Goal: Complete Application Form: Complete application form

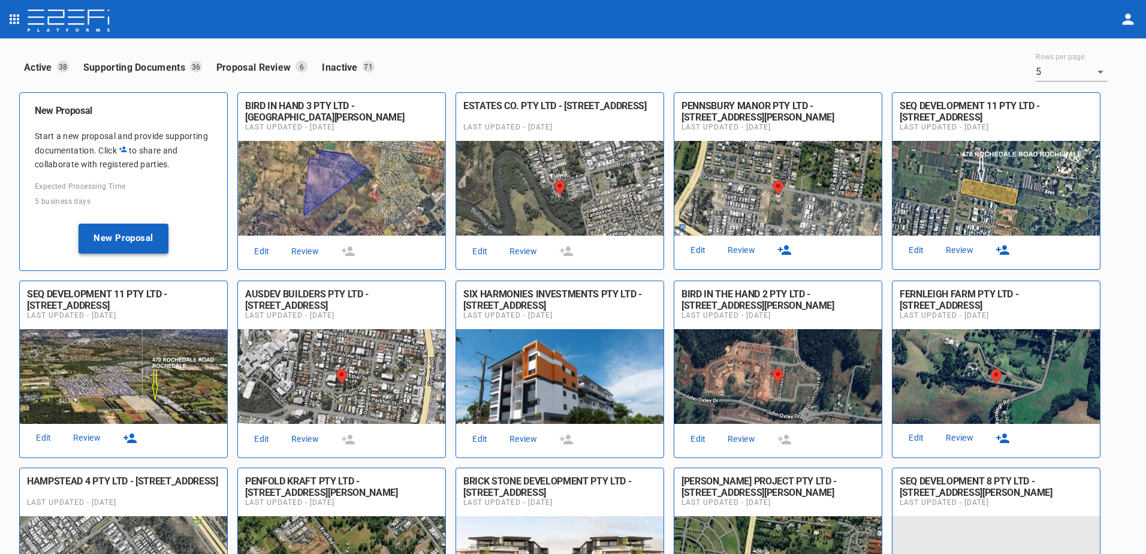
click at [119, 237] on button "New Proposal" at bounding box center [123, 238] width 90 height 30
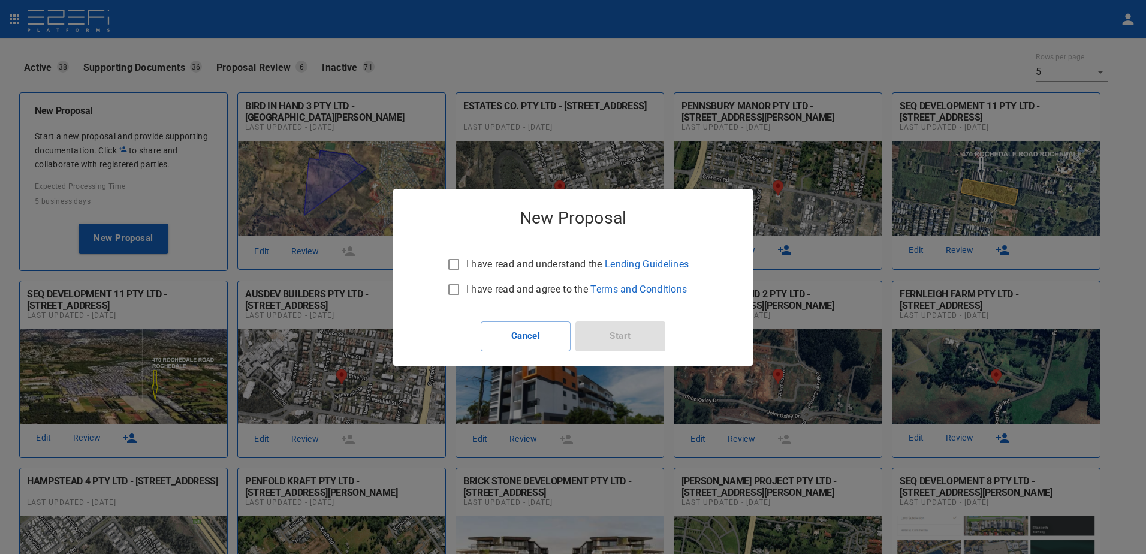
click at [455, 262] on input "I have read and understand the Lending Guidelines" at bounding box center [453, 264] width 25 height 25
checkbox input "true"
click at [451, 288] on input "I have read and agree to the Terms and Conditions" at bounding box center [453, 289] width 25 height 25
checkbox input "true"
click at [619, 333] on button "Start" at bounding box center [620, 336] width 90 height 30
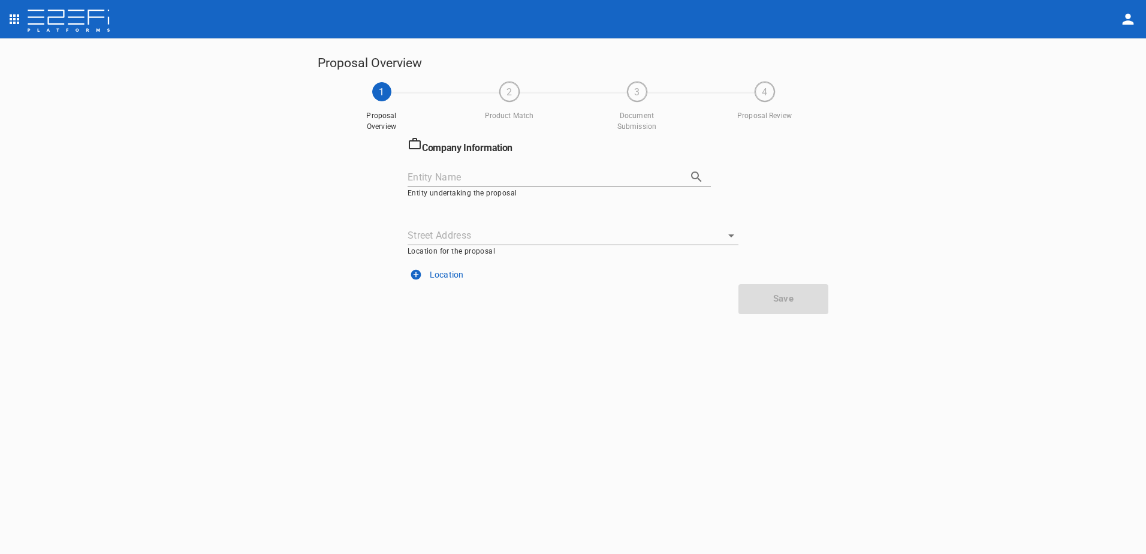
click at [538, 179] on input "Entity Name" at bounding box center [542, 177] width 270 height 19
click at [697, 171] on icon "button" at bounding box center [696, 177] width 14 height 14
click at [517, 199] on li "BIRD IN THE HAND 2 PTY LTD" at bounding box center [558, 202] width 303 height 21
type input "BIRD IN THE HAND 2 PTY LTD"
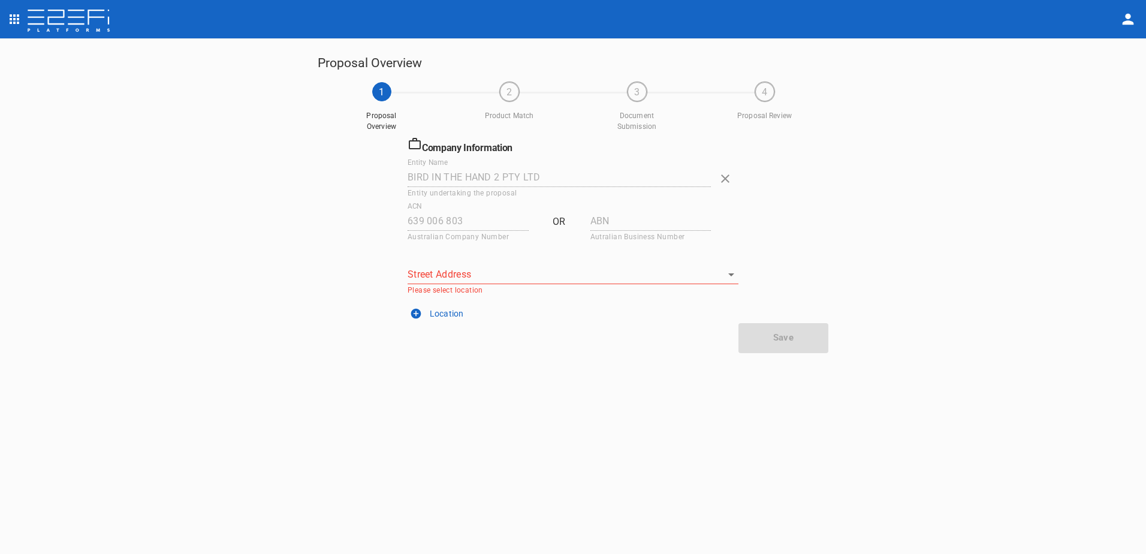
click at [415, 269] on input "Street Address" at bounding box center [563, 274] width 313 height 19
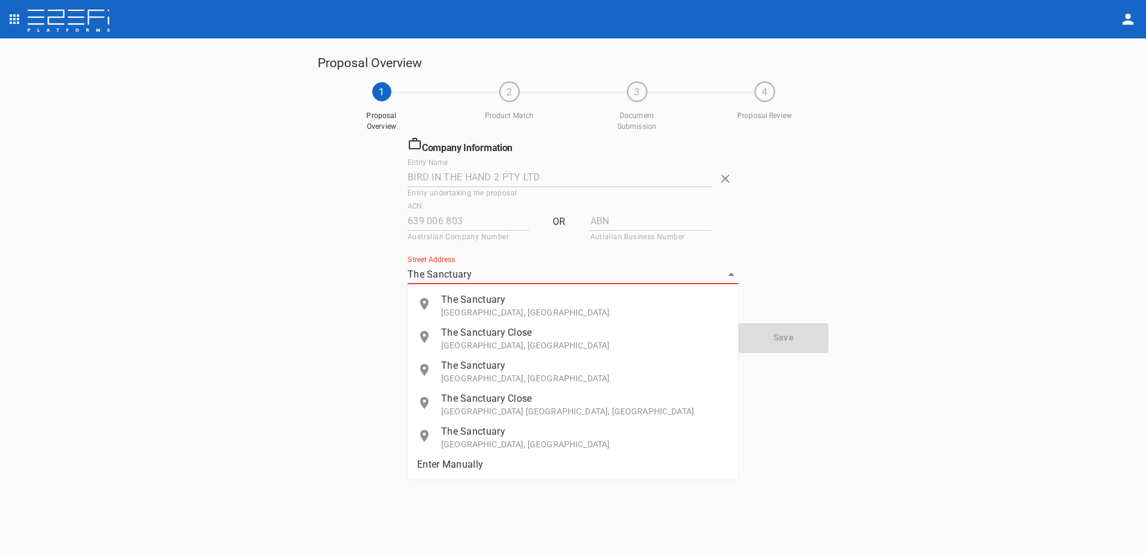
type input "The Sanctuary"
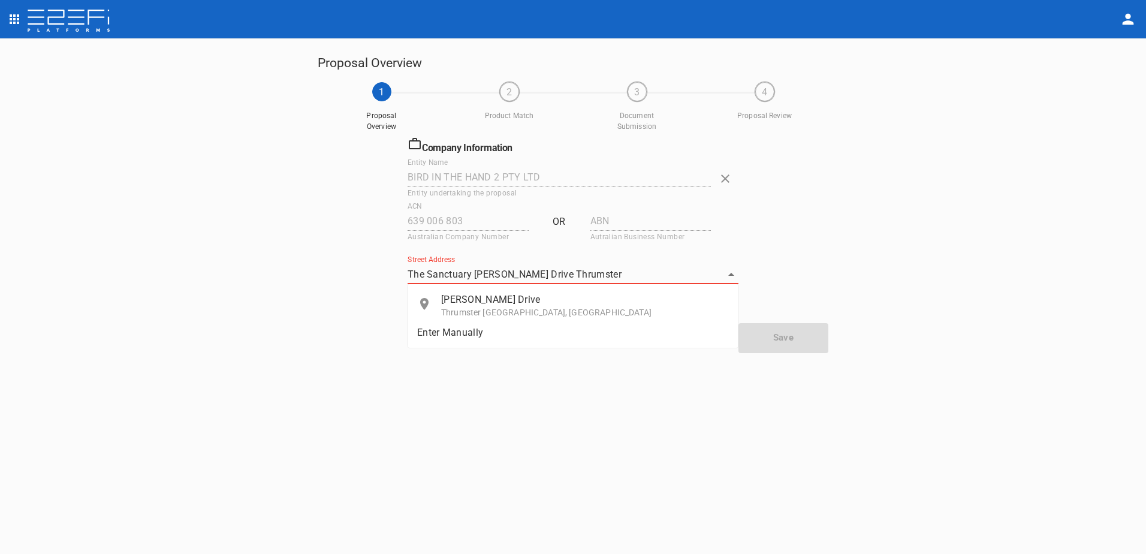
click at [482, 305] on p "John Oxley Drive" at bounding box center [585, 299] width 288 height 14
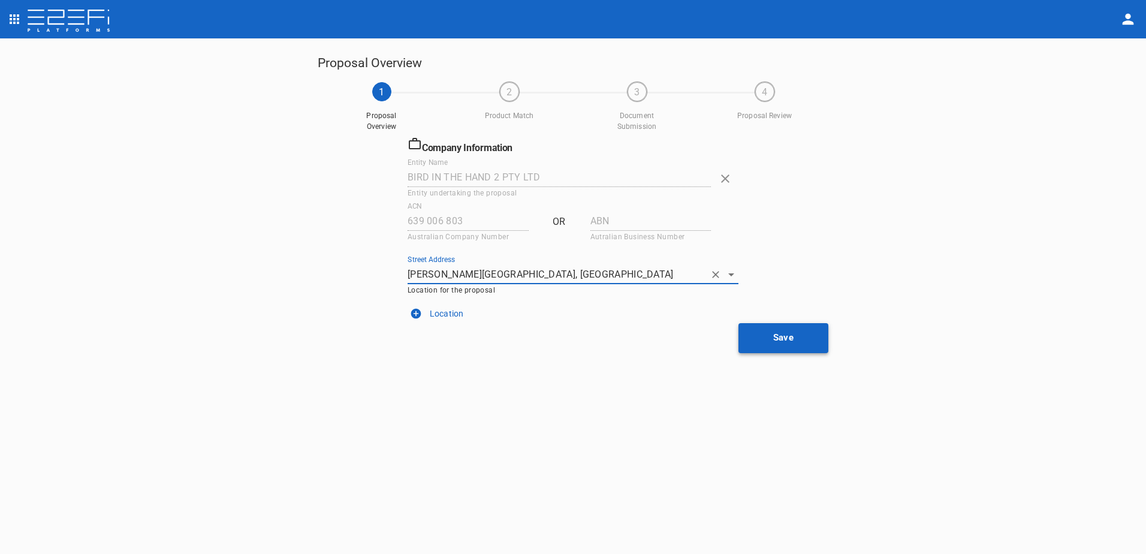
type input "John Oxley Drive, Thrumster NSW, Australia"
click at [777, 340] on button "Save" at bounding box center [783, 338] width 90 height 30
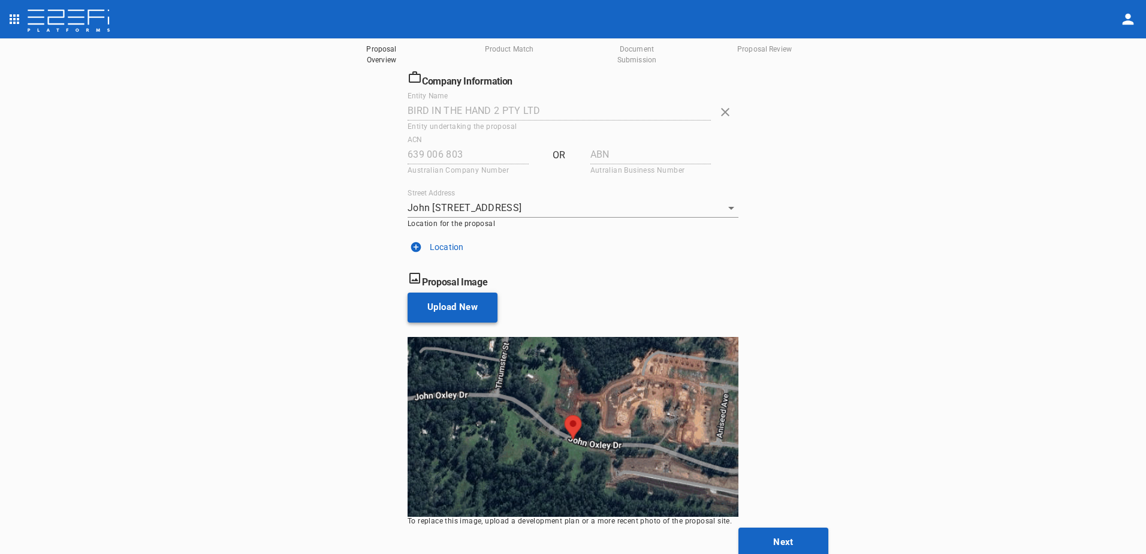
scroll to position [69, 0]
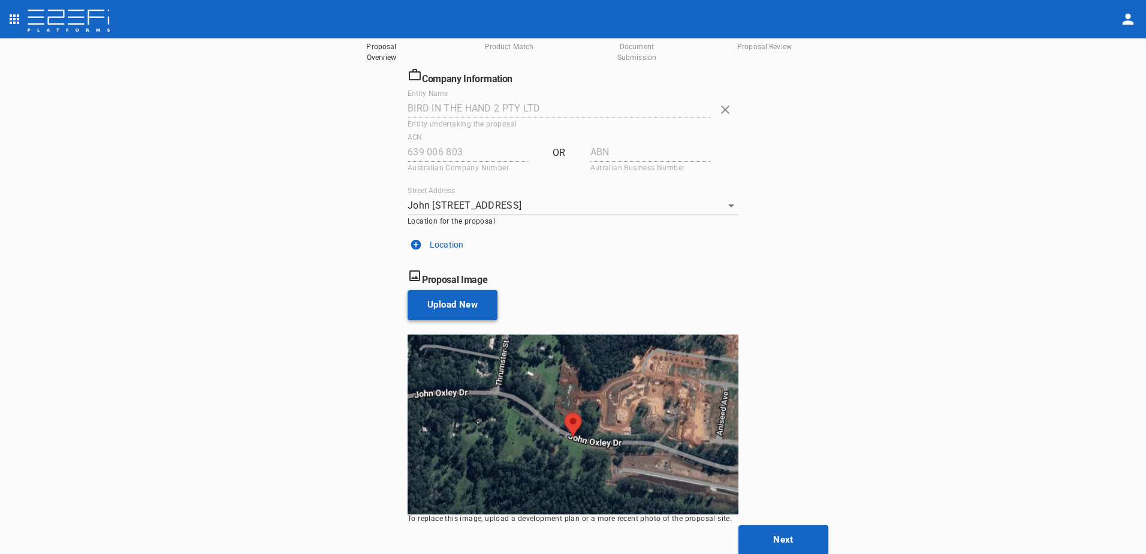
click at [443, 312] on button "Upload New" at bounding box center [452, 305] width 90 height 30
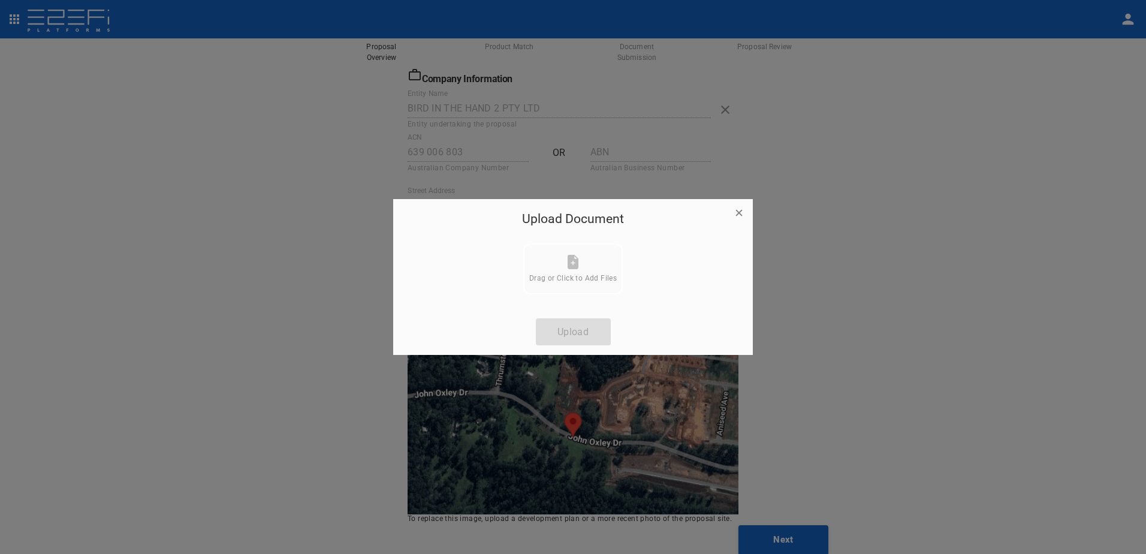
click at [569, 274] on span "Drag or Click to Add Files" at bounding box center [572, 278] width 87 height 8
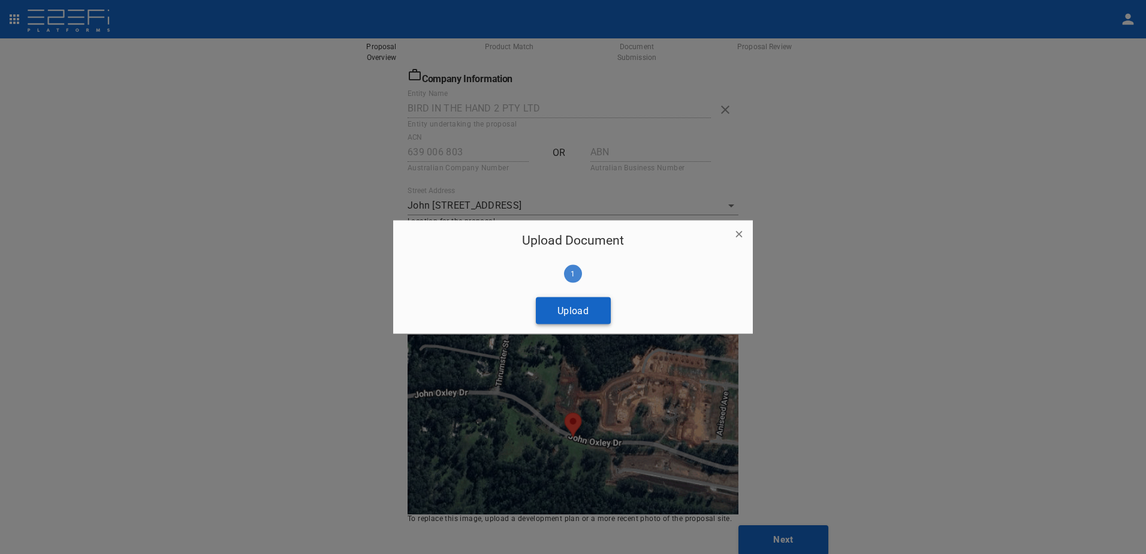
click at [566, 307] on button "Upload" at bounding box center [573, 310] width 75 height 27
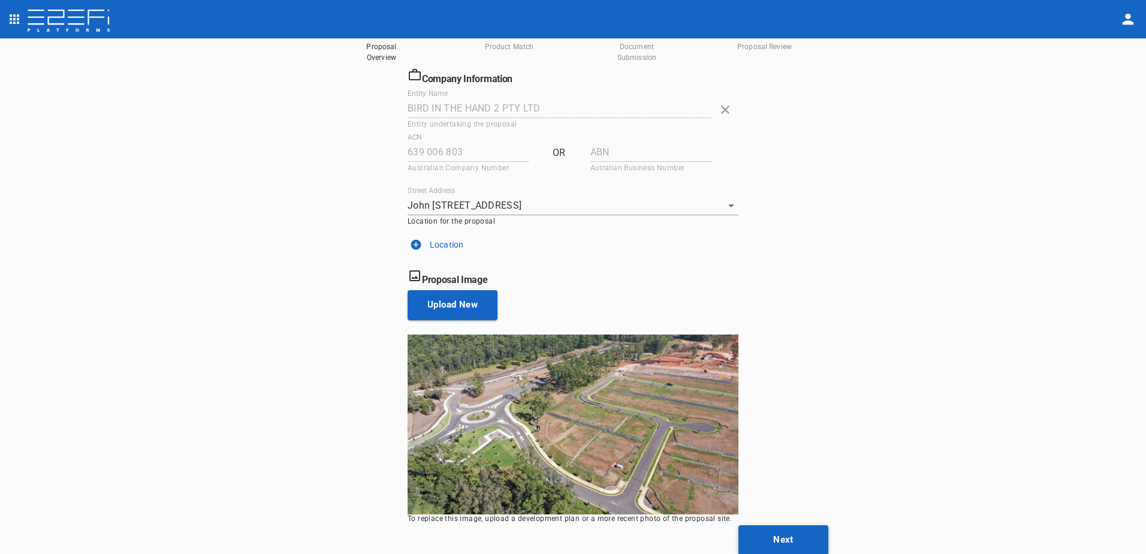
click at [787, 545] on button "Next" at bounding box center [783, 540] width 90 height 30
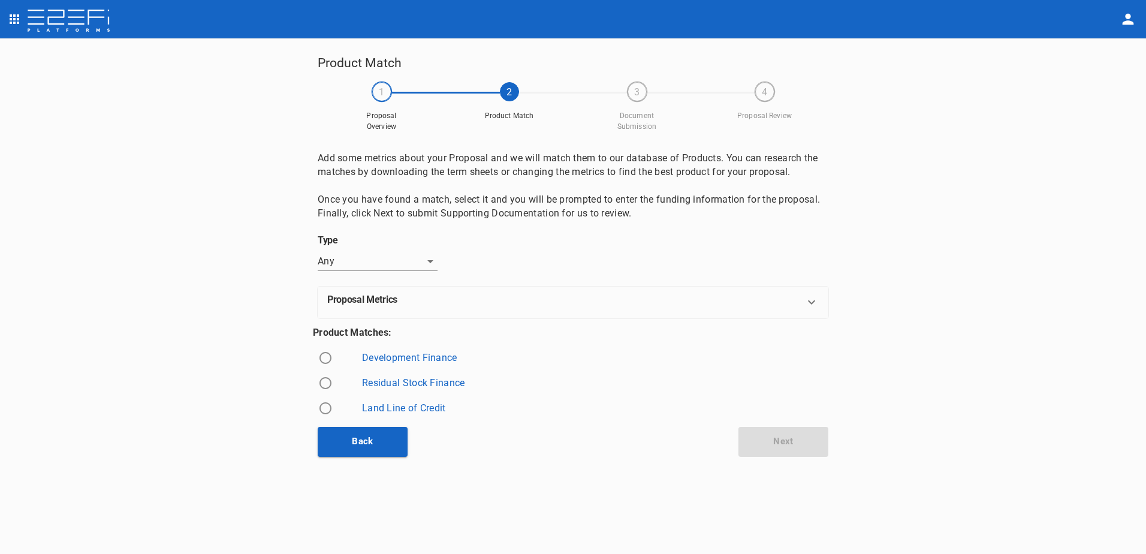
click at [327, 356] on input "radio" at bounding box center [325, 357] width 25 height 25
radio input "true"
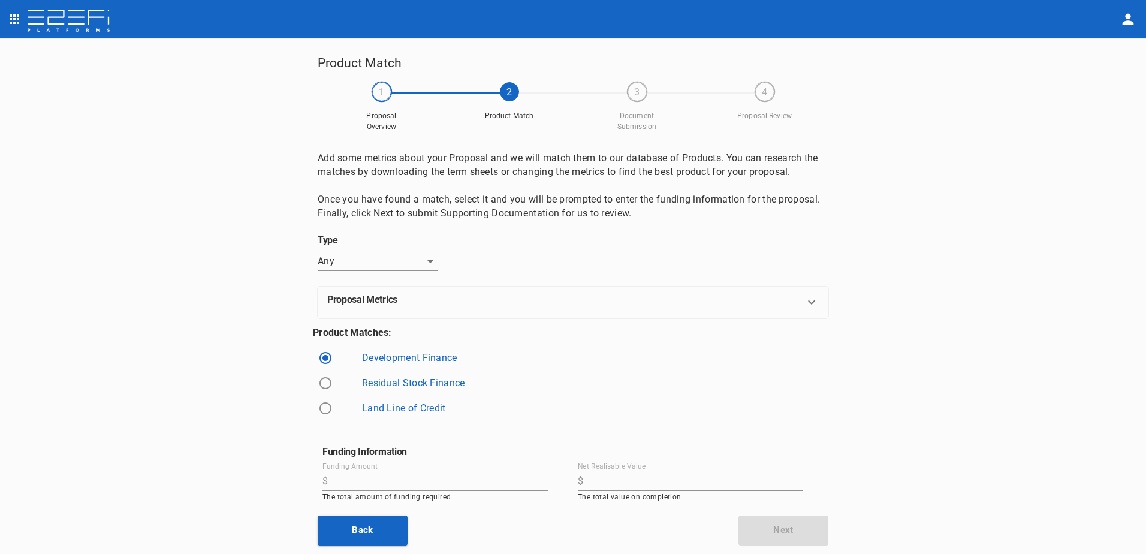
click at [338, 483] on input "Funding Amount" at bounding box center [440, 481] width 215 height 19
type input "8,200,000"
click at [600, 474] on input "Net Realisable Value" at bounding box center [695, 481] width 215 height 19
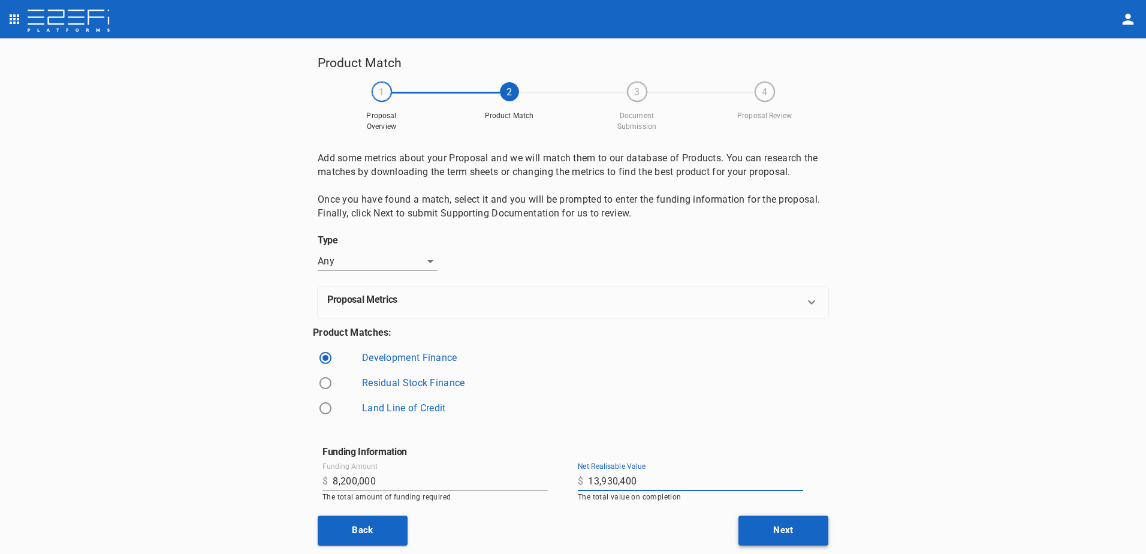
type input "13,930,400"
click at [793, 527] on button "Next" at bounding box center [783, 530] width 90 height 30
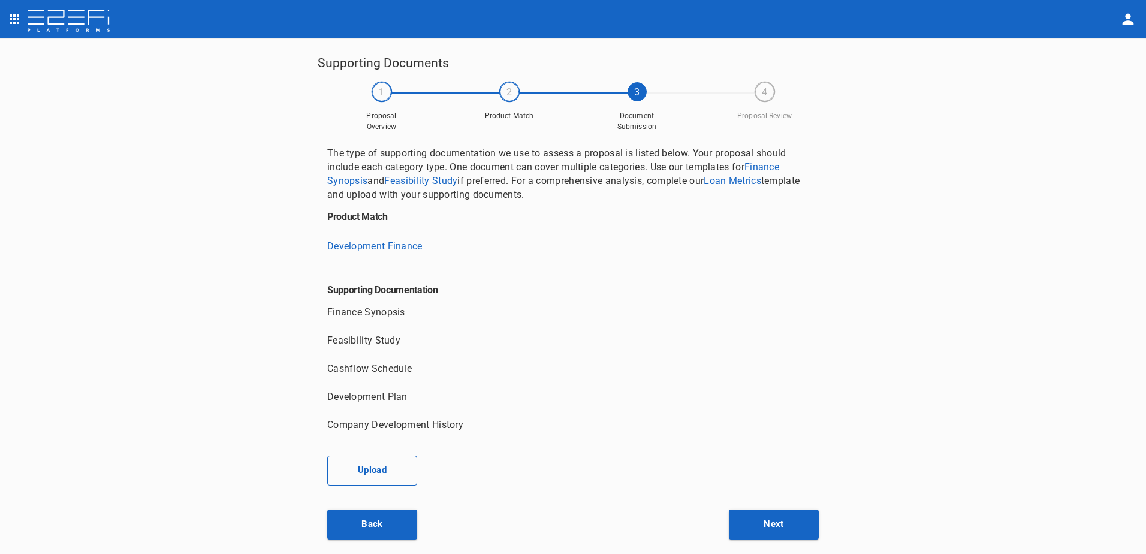
click at [361, 469] on button "Upload" at bounding box center [372, 470] width 90 height 30
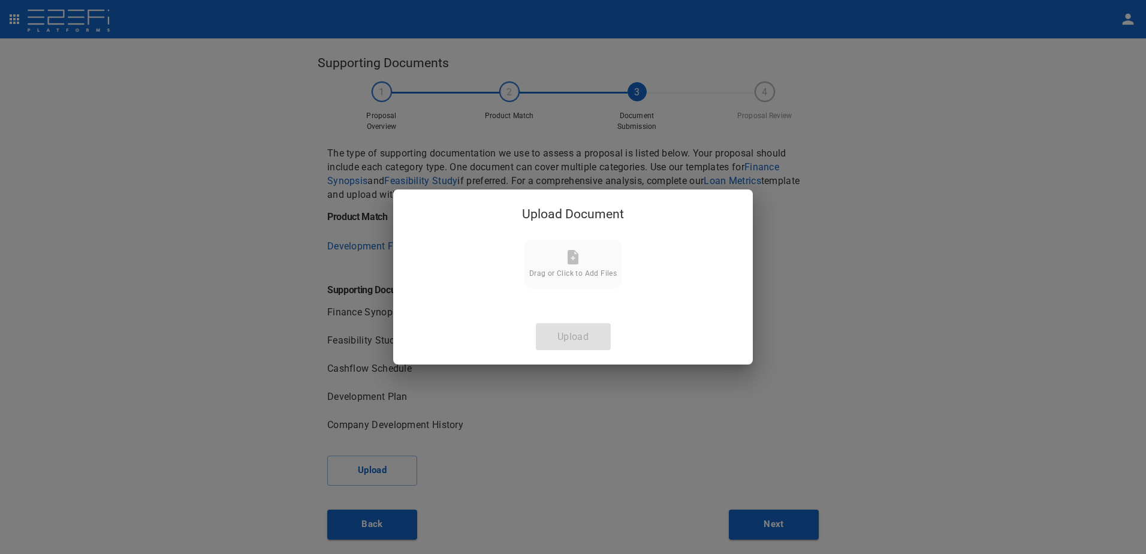
click at [579, 266] on div "Drag or Click to Add Files" at bounding box center [572, 264] width 87 height 28
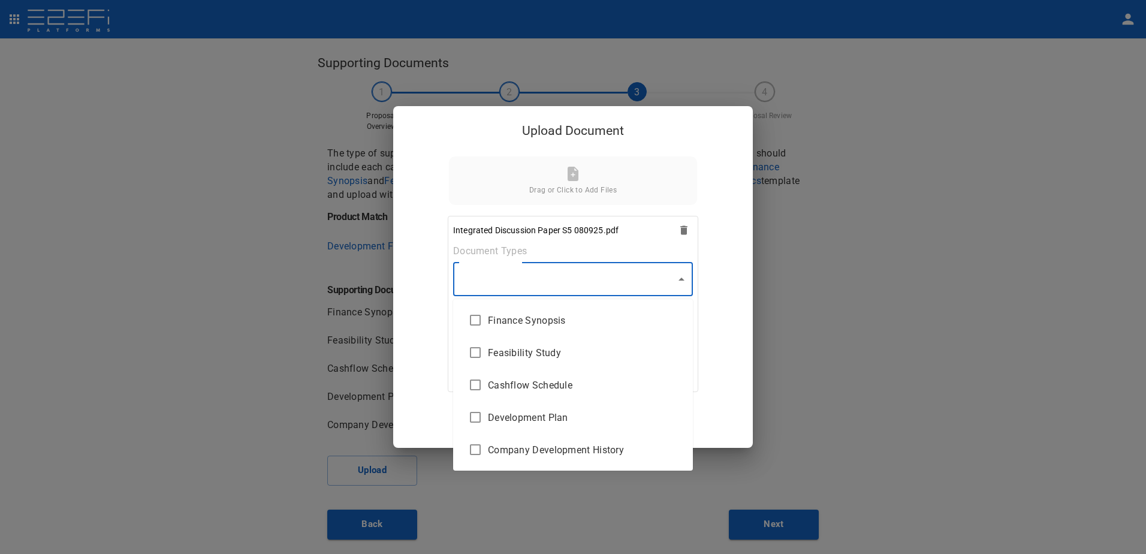
click at [679, 280] on body "Supporting Documents 1 Proposal Overview 2 Product Match 3 Document Submission …" at bounding box center [573, 277] width 1146 height 554
click at [543, 318] on span "Finance Synopsis" at bounding box center [585, 320] width 195 height 14
type input "Finance Synopsis"
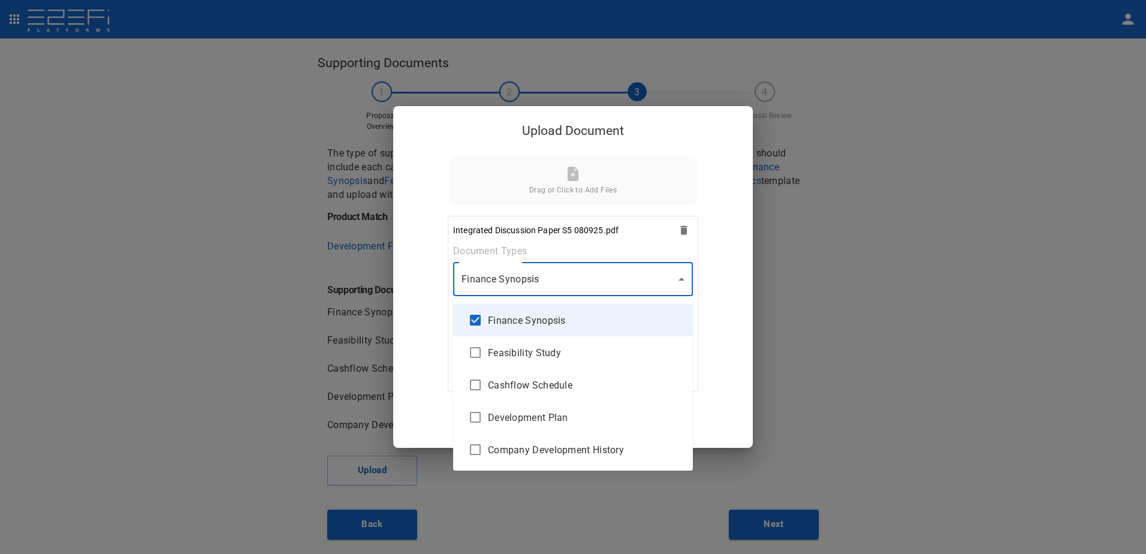
click at [474, 317] on input "checkbox" at bounding box center [475, 319] width 25 height 25
checkbox input "false"
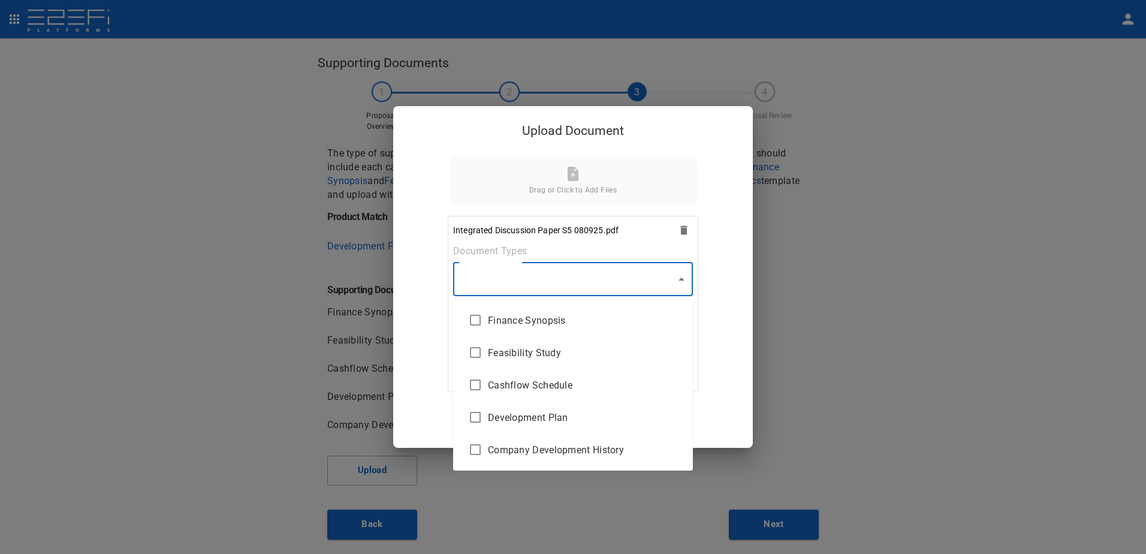
click at [474, 350] on input "checkbox" at bounding box center [475, 352] width 25 height 25
checkbox input "true"
type input "Feasibility Study"
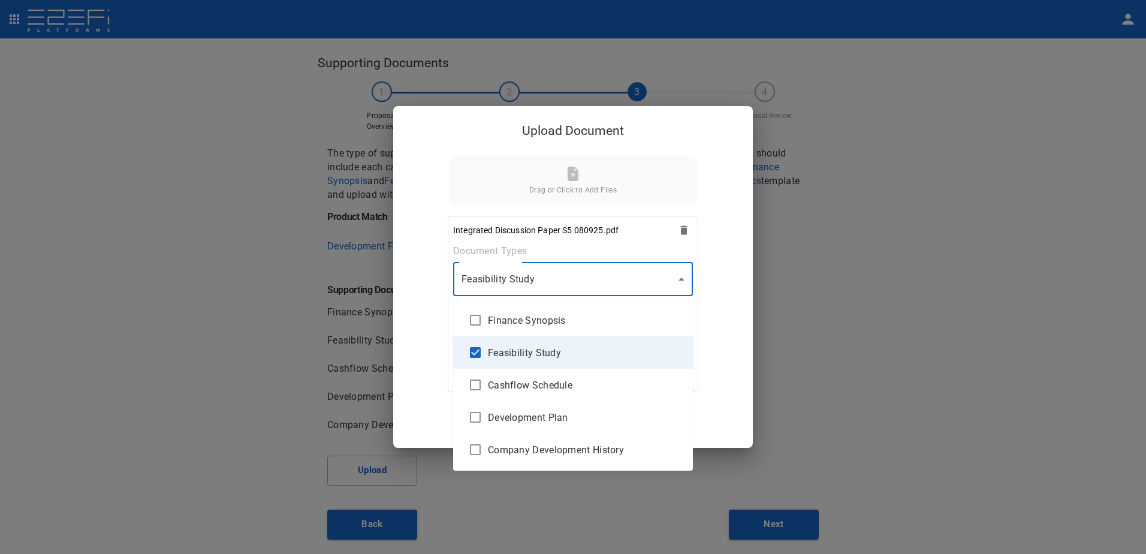
click at [681, 281] on div at bounding box center [573, 277] width 1146 height 554
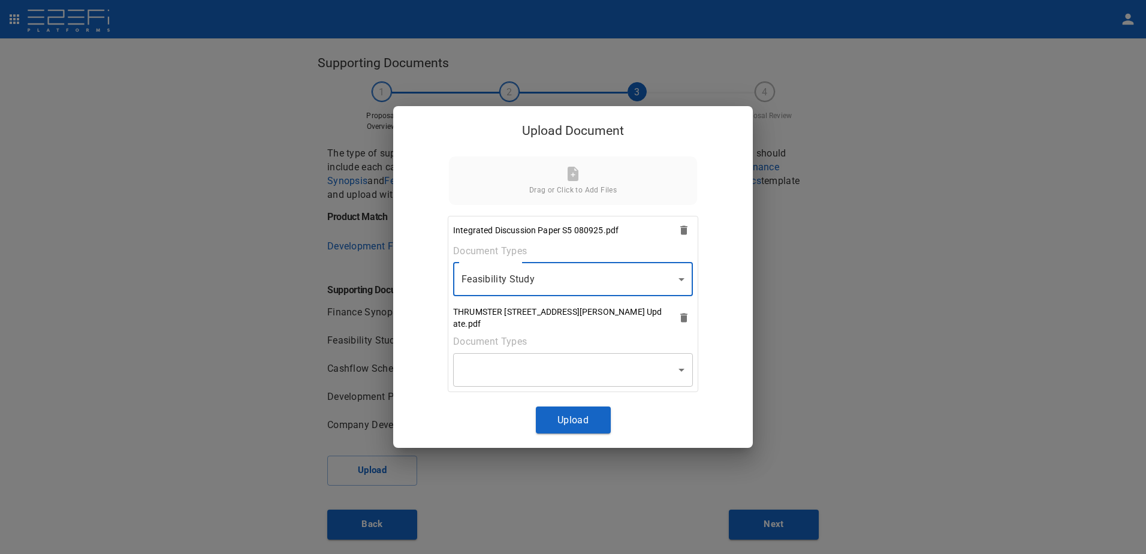
click at [679, 367] on body "Supporting Documents 1 Proposal Overview 2 Product Match 3 Document Submission …" at bounding box center [573, 277] width 1146 height 554
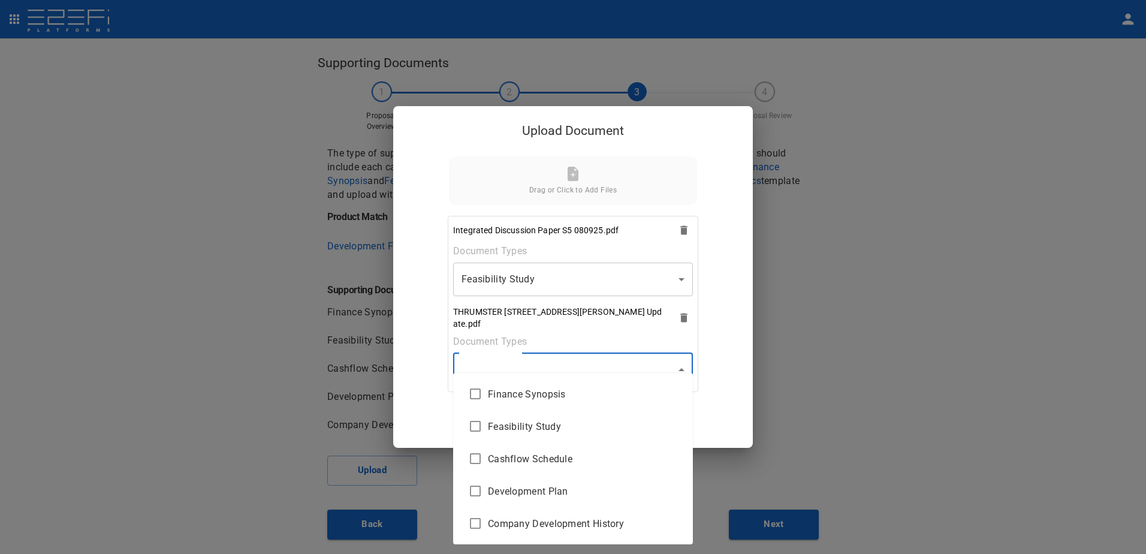
click at [548, 426] on span "Feasibility Study" at bounding box center [585, 426] width 195 height 14
type input "Feasibility Study"
checkbox input "true"
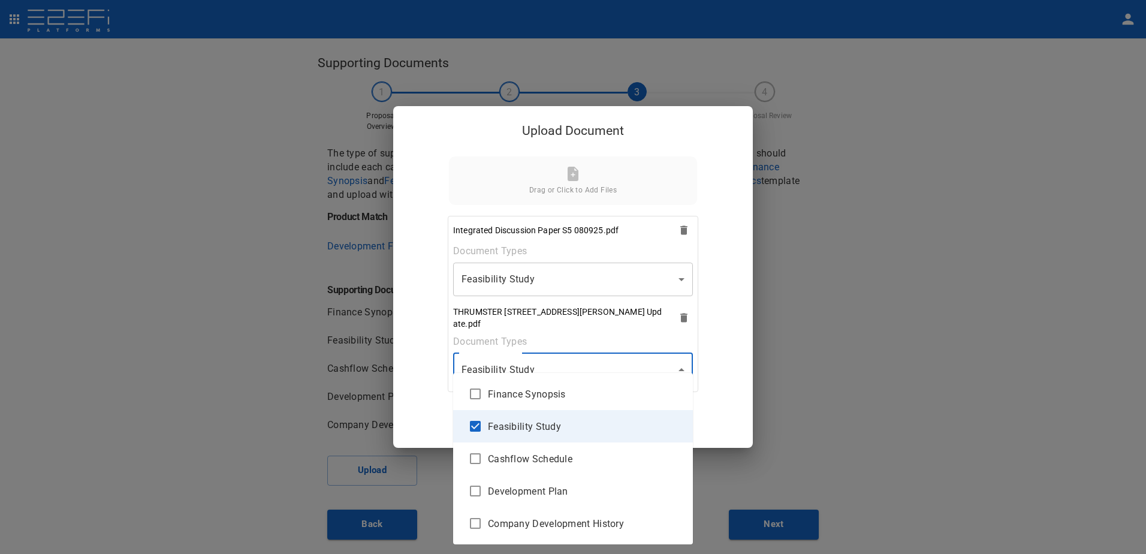
click at [680, 367] on div at bounding box center [573, 277] width 1146 height 554
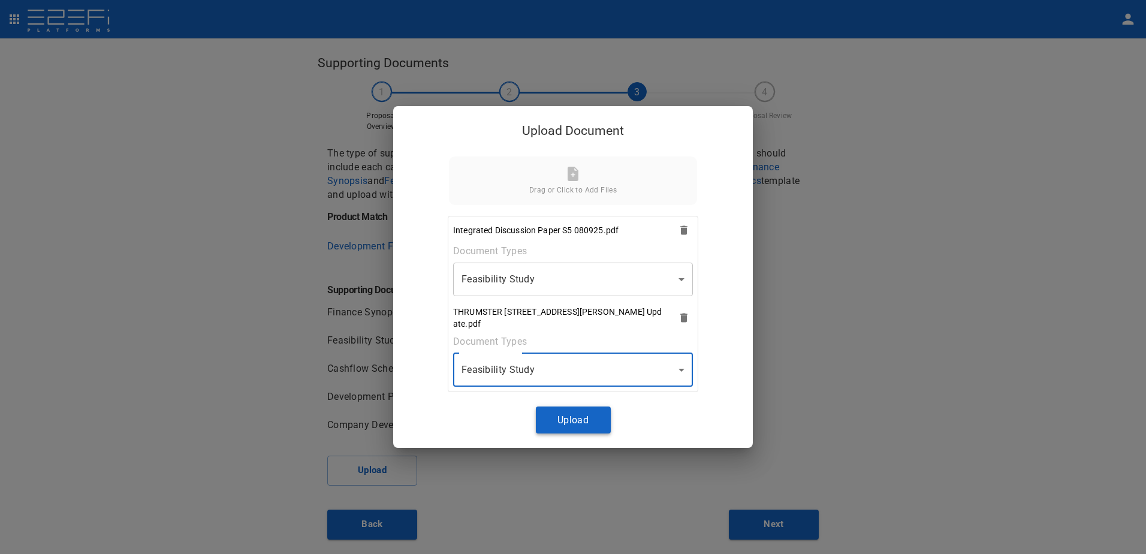
click at [567, 422] on button "Upload" at bounding box center [573, 419] width 75 height 27
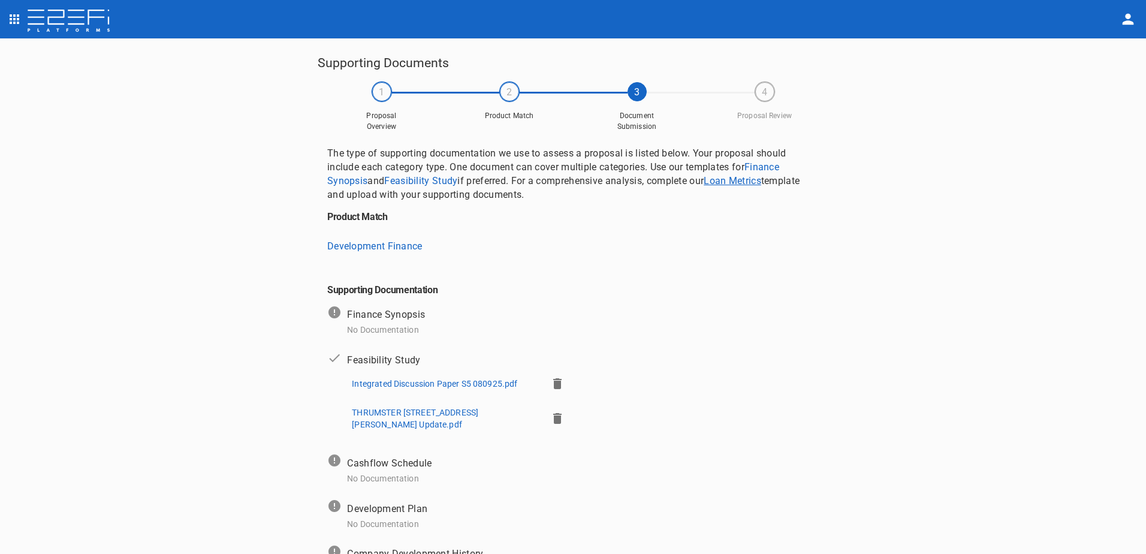
click at [730, 181] on link "Loan Metrics" at bounding box center [732, 180] width 58 height 11
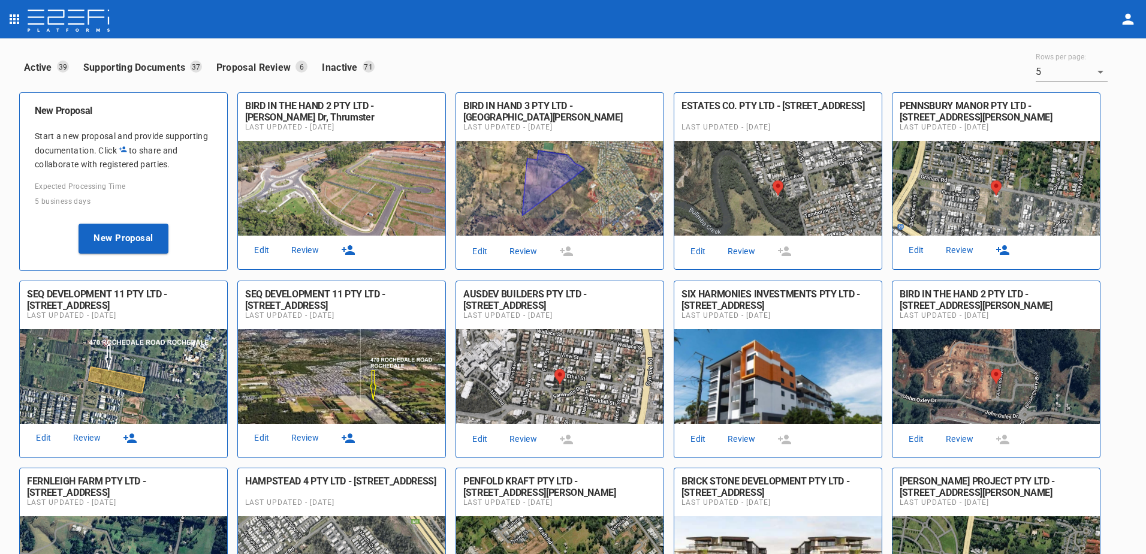
click at [306, 249] on link "Review" at bounding box center [305, 250] width 38 height 16
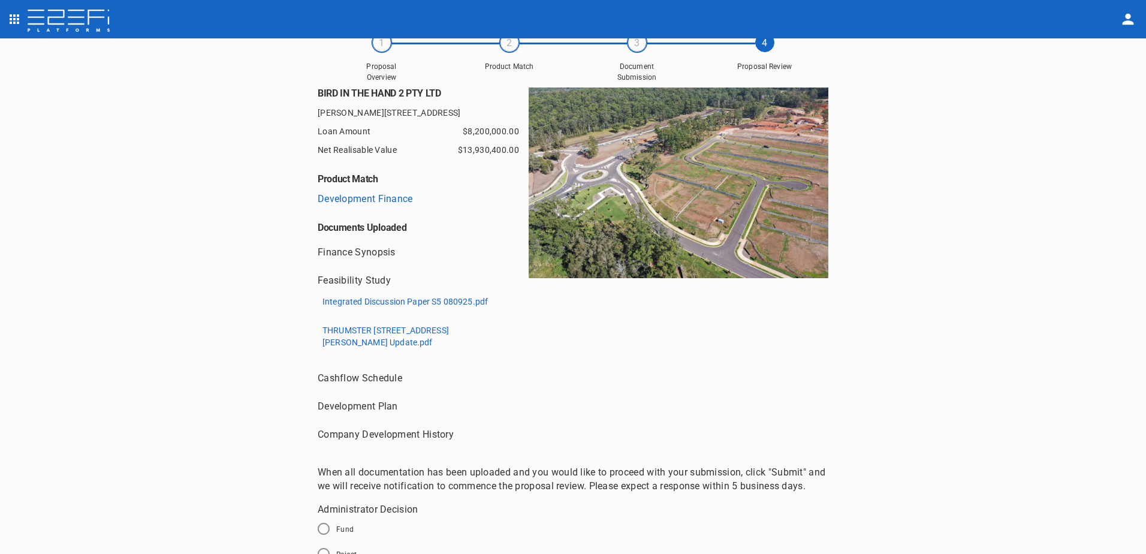
scroll to position [100, 0]
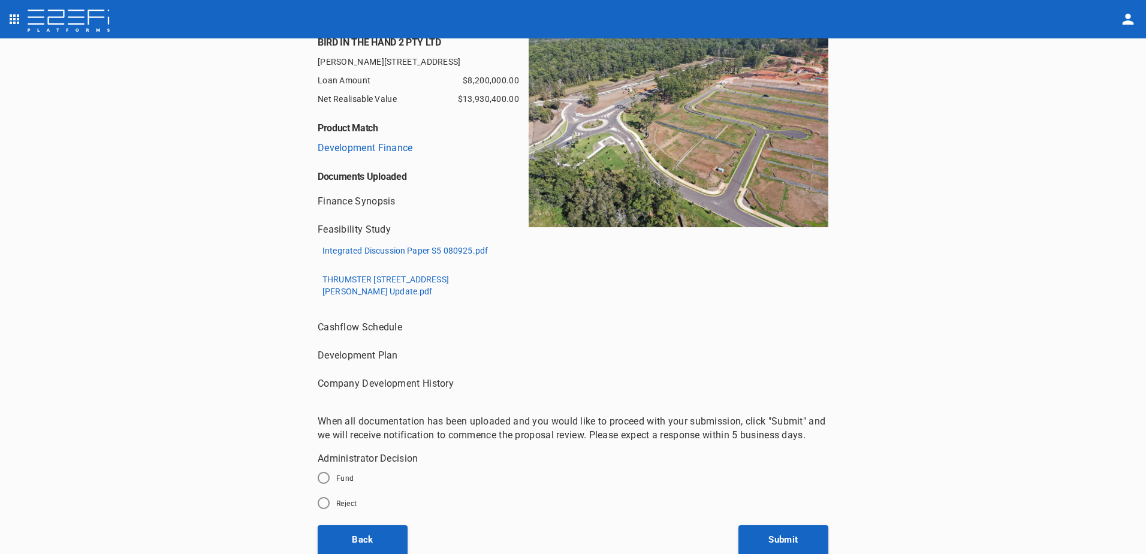
click at [324, 476] on input "Fund" at bounding box center [323, 477] width 25 height 25
radio input "true"
click at [779, 534] on button "Submit" at bounding box center [783, 540] width 90 height 30
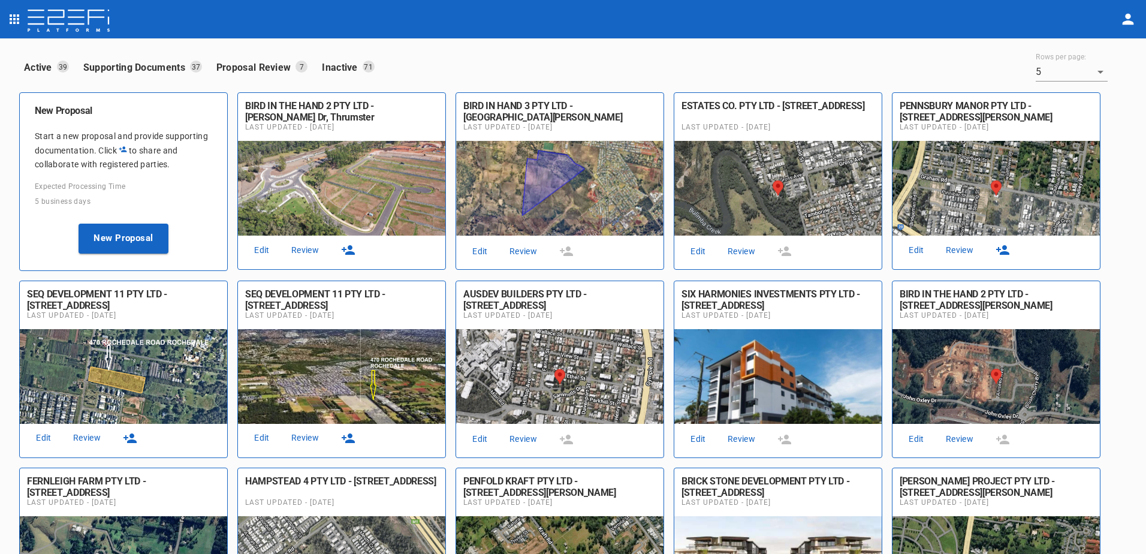
click at [347, 252] on icon "button" at bounding box center [347, 250] width 13 height 10
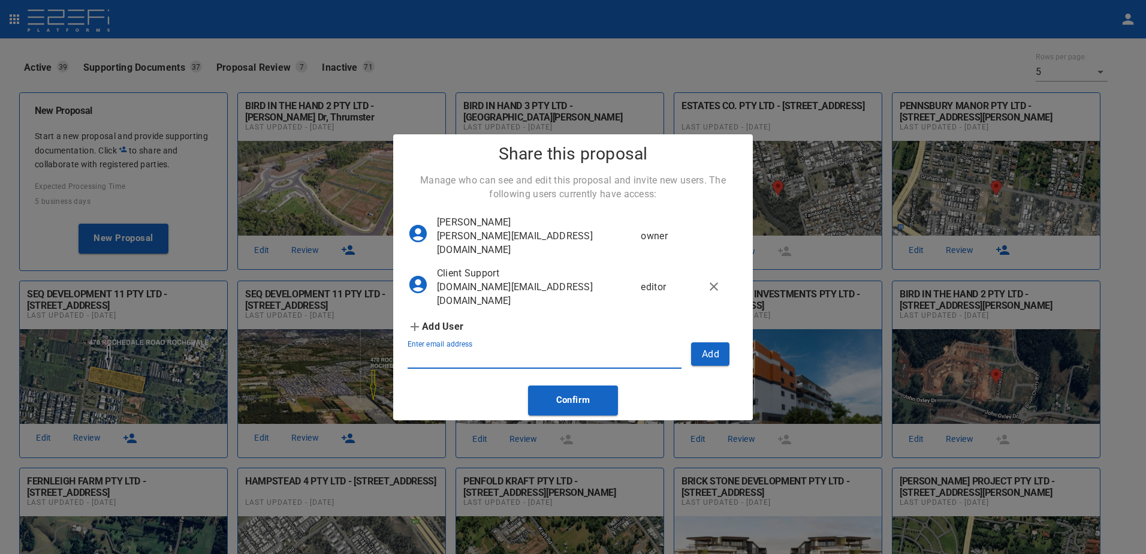
click at [457, 368] on input "Enter email address" at bounding box center [544, 358] width 274 height 19
type input "[PERSON_NAME][EMAIL_ADDRESS][DOMAIN_NAME]"
click at [705, 365] on button "Add" at bounding box center [710, 353] width 38 height 23
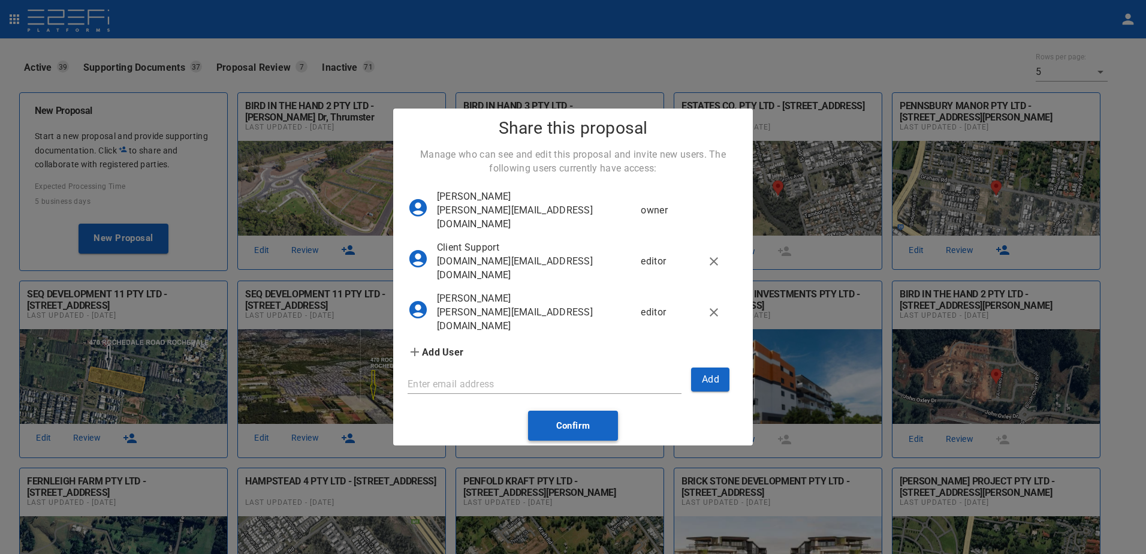
click at [575, 440] on button "Confirm" at bounding box center [573, 425] width 90 height 30
